Goal: Task Accomplishment & Management: Manage account settings

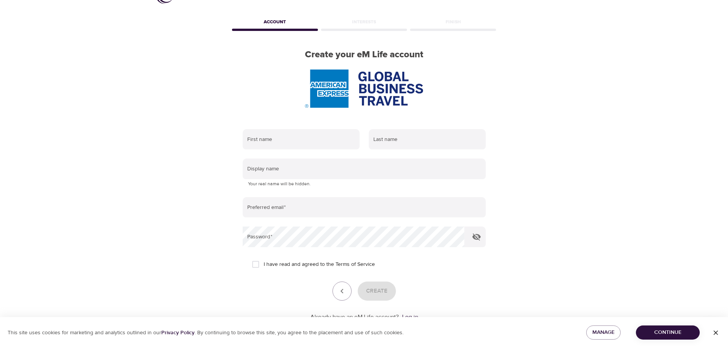
scroll to position [49, 0]
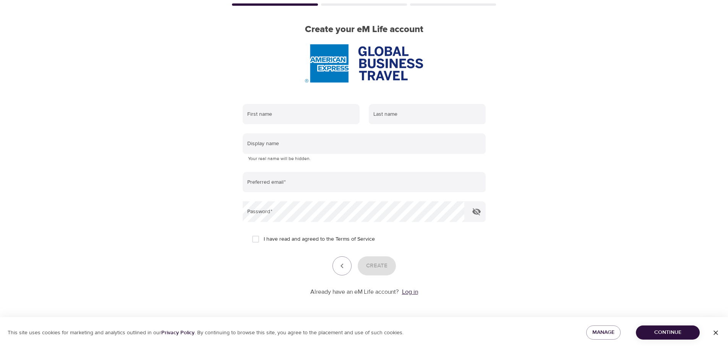
click at [411, 292] on link "Log in" at bounding box center [410, 292] width 16 height 8
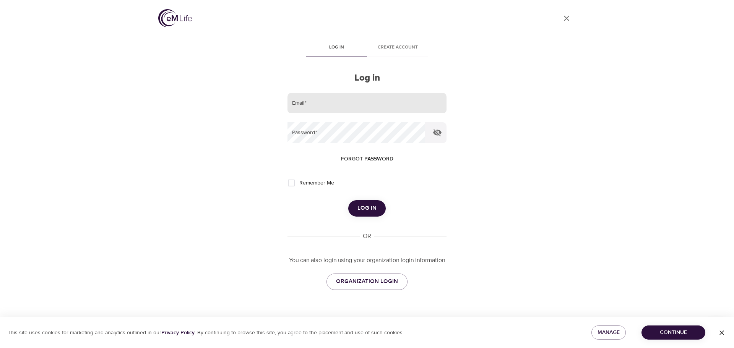
click at [363, 110] on input "email" at bounding box center [366, 103] width 159 height 21
type input "[EMAIL_ADDRESS][DOMAIN_NAME]"
click at [372, 160] on span "Forgot password" at bounding box center [367, 159] width 52 height 10
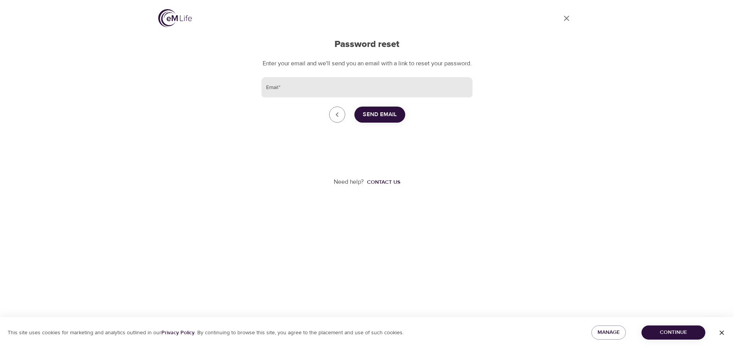
click at [321, 96] on input "Email   *" at bounding box center [366, 87] width 211 height 21
type input "[EMAIL_ADDRESS][DOMAIN_NAME]"
click at [378, 119] on span "Send Email" at bounding box center [380, 115] width 34 height 10
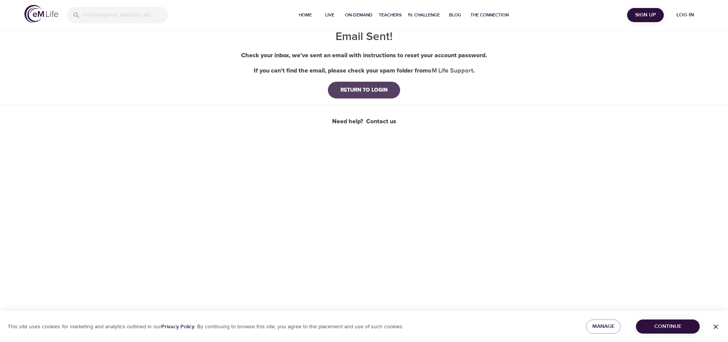
click at [368, 92] on div "RETURN TO LOGIN" at bounding box center [363, 90] width 59 height 8
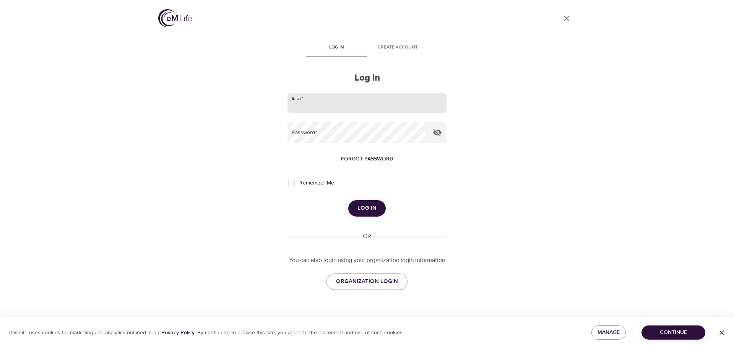
click at [371, 106] on input "email" at bounding box center [366, 103] width 159 height 21
type input "[EMAIL_ADDRESS][DOMAIN_NAME]"
click at [348, 200] on button "Log in" at bounding box center [366, 208] width 37 height 16
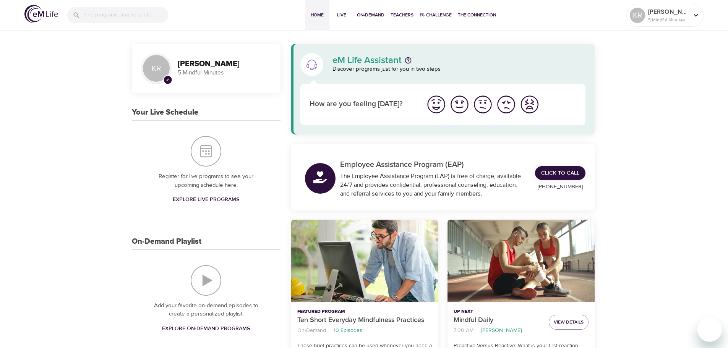
click at [540, 103] on button "I'm feeling worst" at bounding box center [529, 104] width 23 height 23
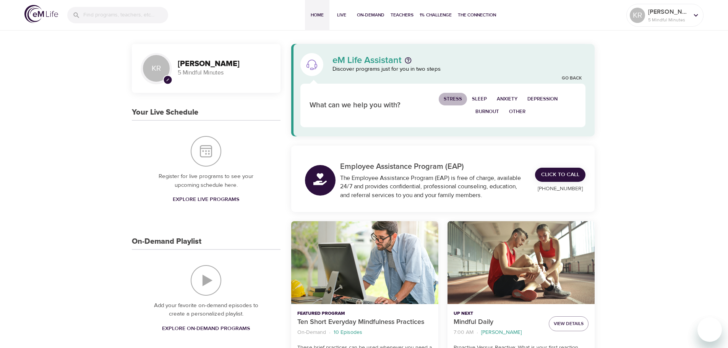
click at [459, 100] on span "Stress" at bounding box center [453, 99] width 18 height 9
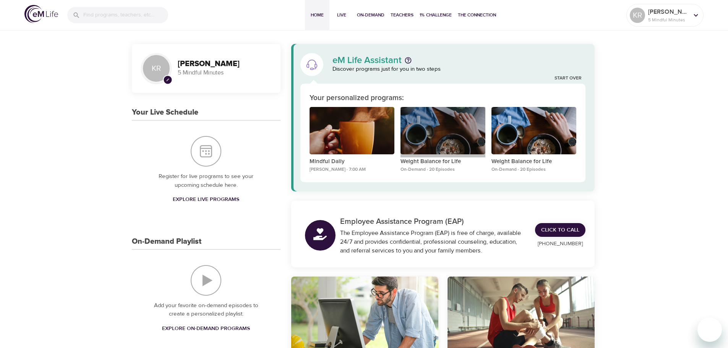
click at [421, 131] on div "Weight Balance for Life" at bounding box center [442, 131] width 85 height 48
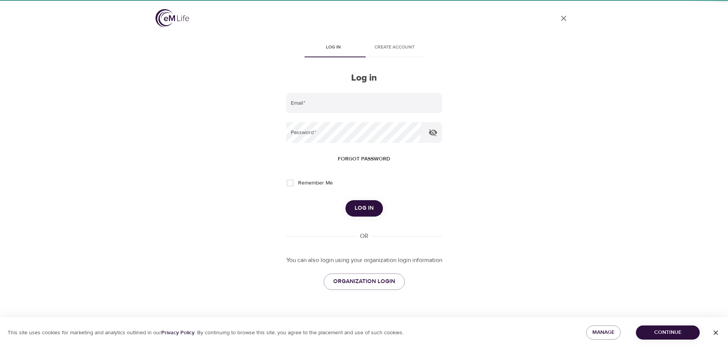
type input "[EMAIL_ADDRESS][DOMAIN_NAME]"
